Goal: Use online tool/utility: Utilize a website feature to perform a specific function

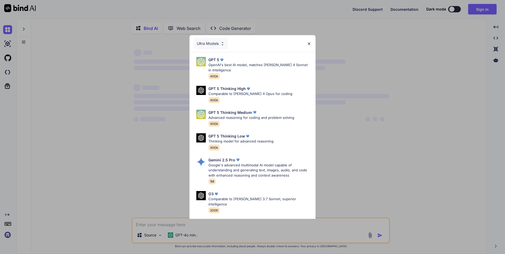
type textarea "x"
click at [225, 94] on p "Comparable to [PERSON_NAME] 4 Opus for coding" at bounding box center [250, 93] width 84 height 5
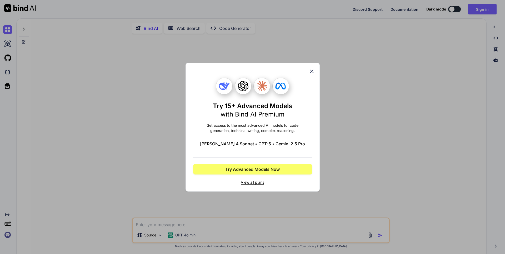
click at [311, 72] on icon at bounding box center [311, 71] width 3 height 3
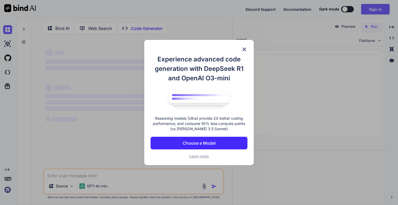
type textarea "x"
click at [244, 48] on img at bounding box center [244, 49] width 6 height 6
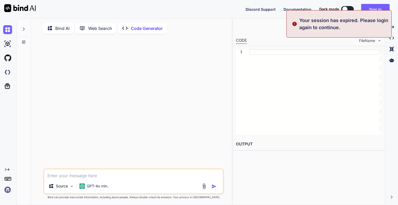
click at [7, 189] on img at bounding box center [7, 190] width 9 height 9
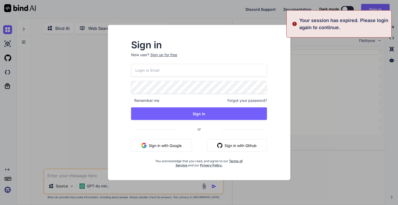
type input "[DOMAIN_NAME][EMAIL_ADDRESS][DOMAIN_NAME]"
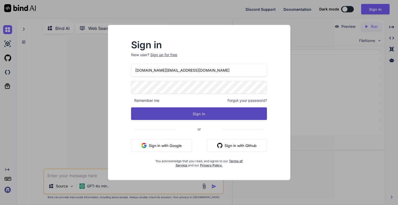
click at [174, 115] on button "Sign In" at bounding box center [199, 114] width 136 height 13
click at [205, 115] on button "Sign In" at bounding box center [199, 114] width 136 height 13
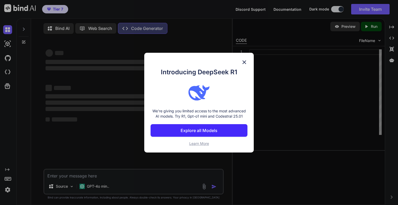
click at [200, 129] on p "Explore all Models" at bounding box center [198, 131] width 37 height 6
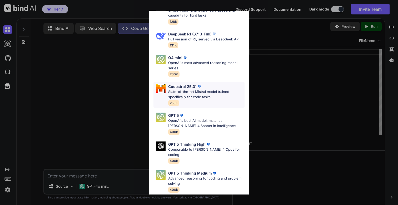
scroll to position [31, 0]
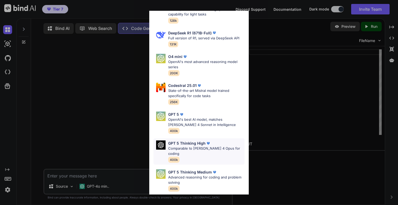
click at [189, 145] on p "GPT 5 Thinking High" at bounding box center [186, 144] width 37 height 6
type textarea "x"
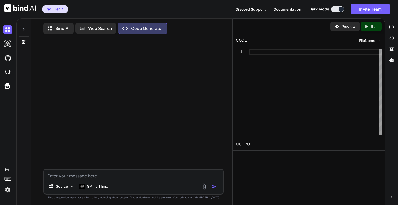
click at [6, 188] on img at bounding box center [7, 190] width 9 height 9
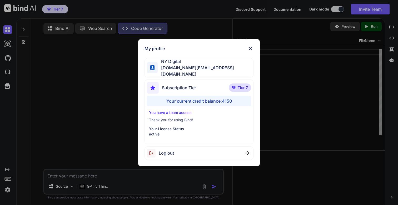
click at [250, 49] on img at bounding box center [250, 48] width 6 height 6
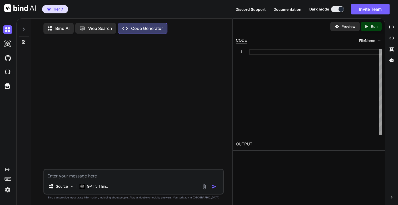
click at [23, 29] on icon at bounding box center [24, 29] width 4 height 4
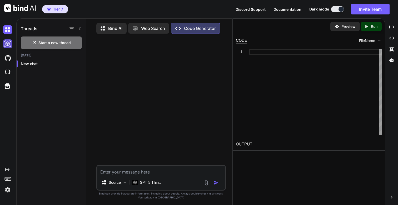
click at [6, 44] on img at bounding box center [7, 43] width 9 height 9
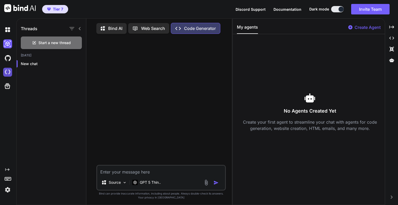
click at [8, 75] on img at bounding box center [7, 72] width 9 height 9
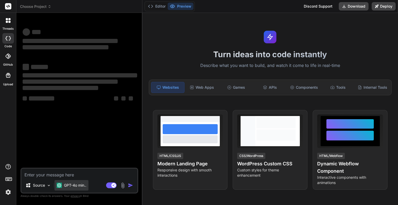
click at [74, 186] on p "GPT-4o min.." at bounding box center [75, 185] width 22 height 5
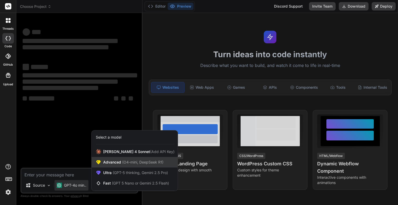
click at [118, 161] on span "Advanced (O4-mini, DeepSeek R1)" at bounding box center [133, 162] width 60 height 5
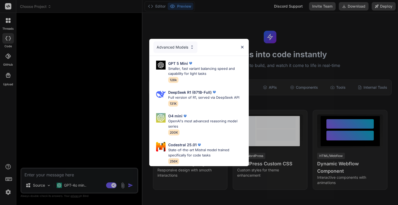
click at [181, 48] on div "Advanced Models" at bounding box center [175, 48] width 44 height 12
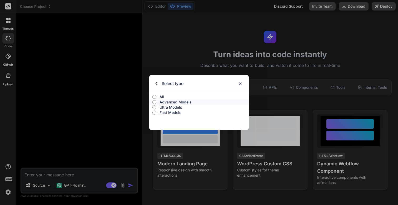
click at [157, 96] on label "All" at bounding box center [198, 96] width 99 height 5
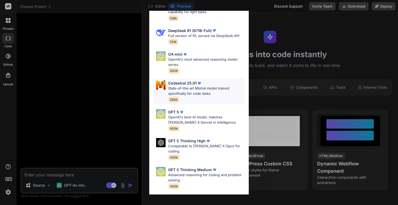
scroll to position [35, 0]
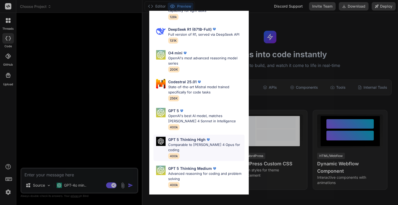
click at [190, 142] on p "GPT 5 Thinking High" at bounding box center [186, 140] width 37 height 6
type textarea "x"
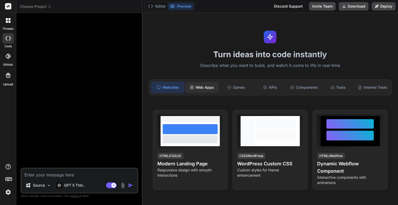
click at [208, 88] on div "Web Apps" at bounding box center [201, 87] width 33 height 11
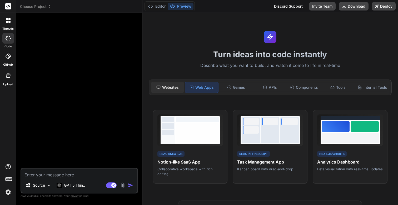
click at [178, 88] on div "Websites" at bounding box center [167, 87] width 33 height 11
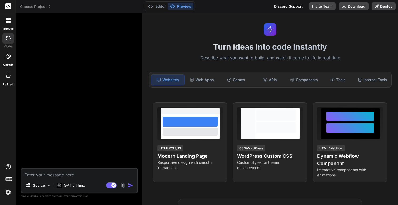
scroll to position [0, 0]
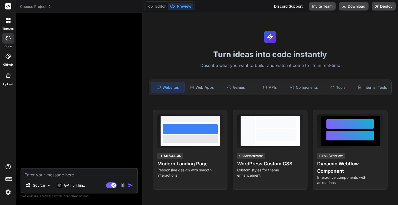
click at [6, 193] on img at bounding box center [8, 192] width 9 height 9
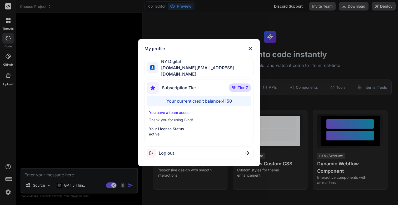
click at [70, 89] on div "My profile NY Digital nydigital.io@outlook.com Subscription Tier Tier 7 Your cu…" at bounding box center [199, 102] width 398 height 205
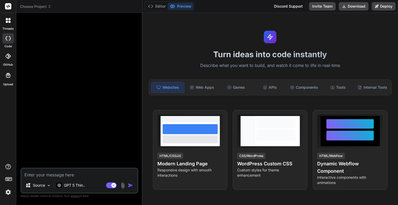
click at [9, 21] on icon at bounding box center [9, 22] width 2 height 2
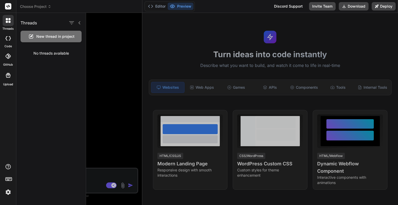
click at [9, 21] on icon at bounding box center [9, 22] width 2 height 2
click at [118, 68] on div at bounding box center [242, 109] width 312 height 192
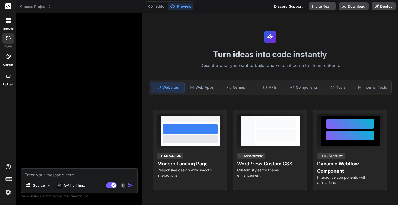
click at [43, 177] on textarea at bounding box center [79, 173] width 116 height 9
paste textarea "Create an Airbnb-style property rental website with a visual property grid, sea…"
type textarea "Create an Airbnb-style property rental website with a visual property grid, sea…"
type textarea "x"
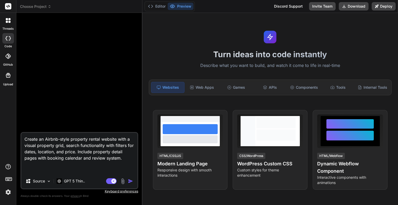
type textarea "Create an Airbnb-style property rental website with a visual property grid, sea…"
click at [130, 182] on img "button" at bounding box center [130, 181] width 5 height 5
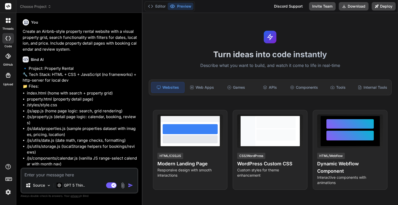
type textarea "x"
